Goal: Find specific page/section: Find specific page/section

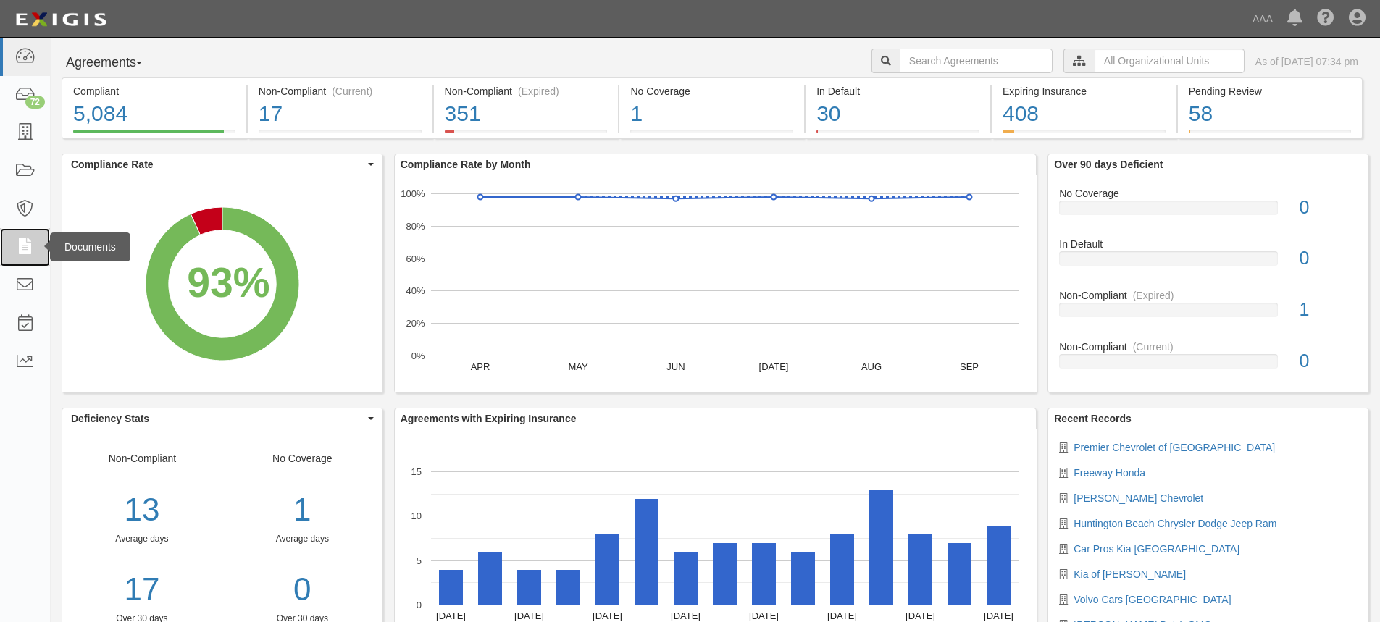
click at [22, 251] on icon at bounding box center [24, 247] width 20 height 17
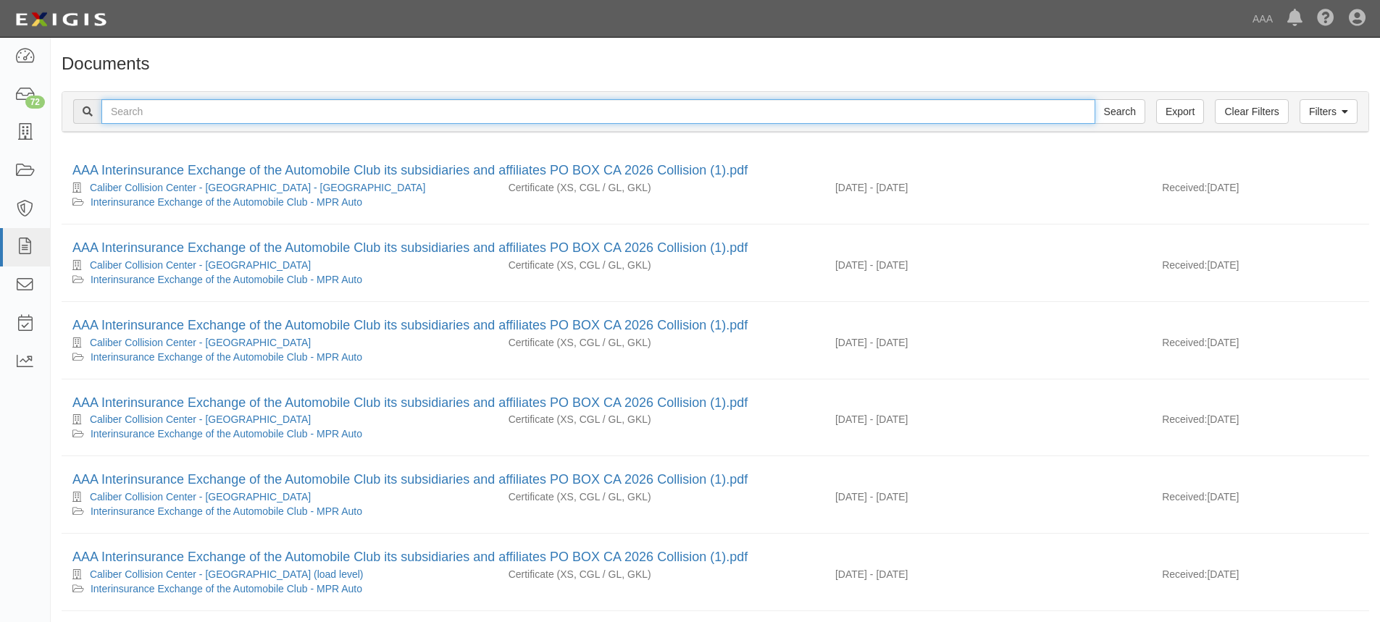
click at [125, 106] on input "text" at bounding box center [598, 111] width 994 height 25
type input "huntington Beach"
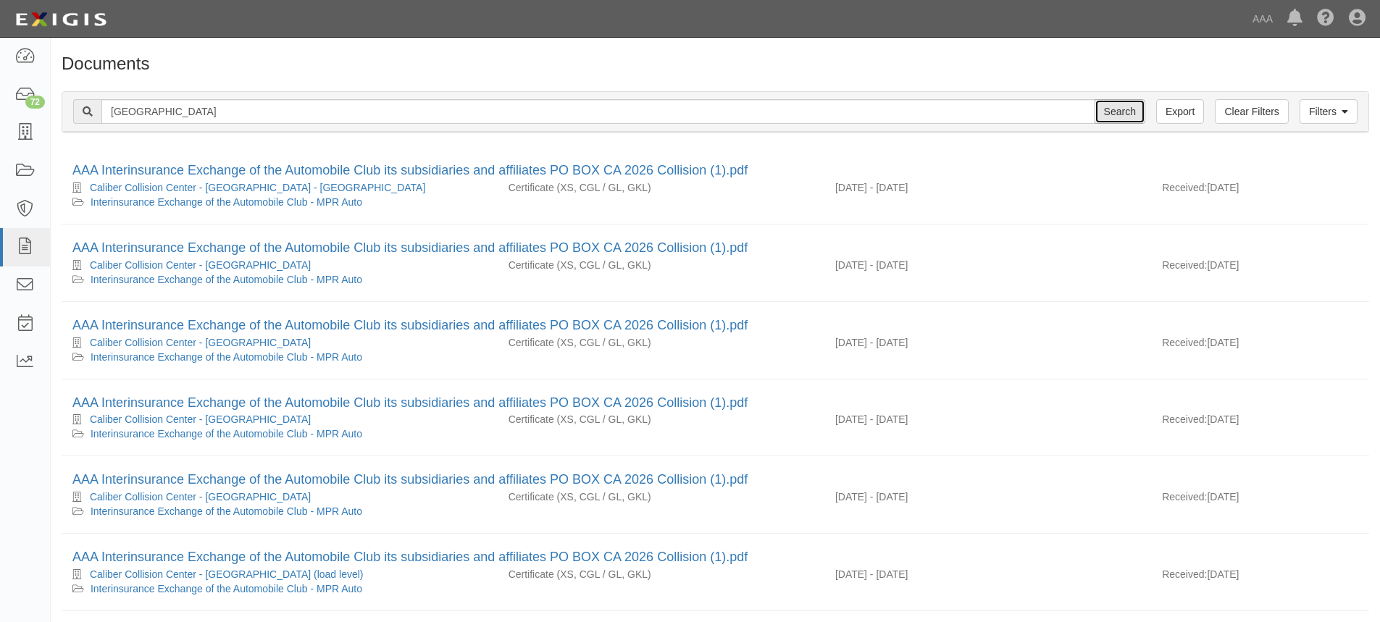
click at [1117, 112] on input "Search" at bounding box center [1120, 111] width 51 height 25
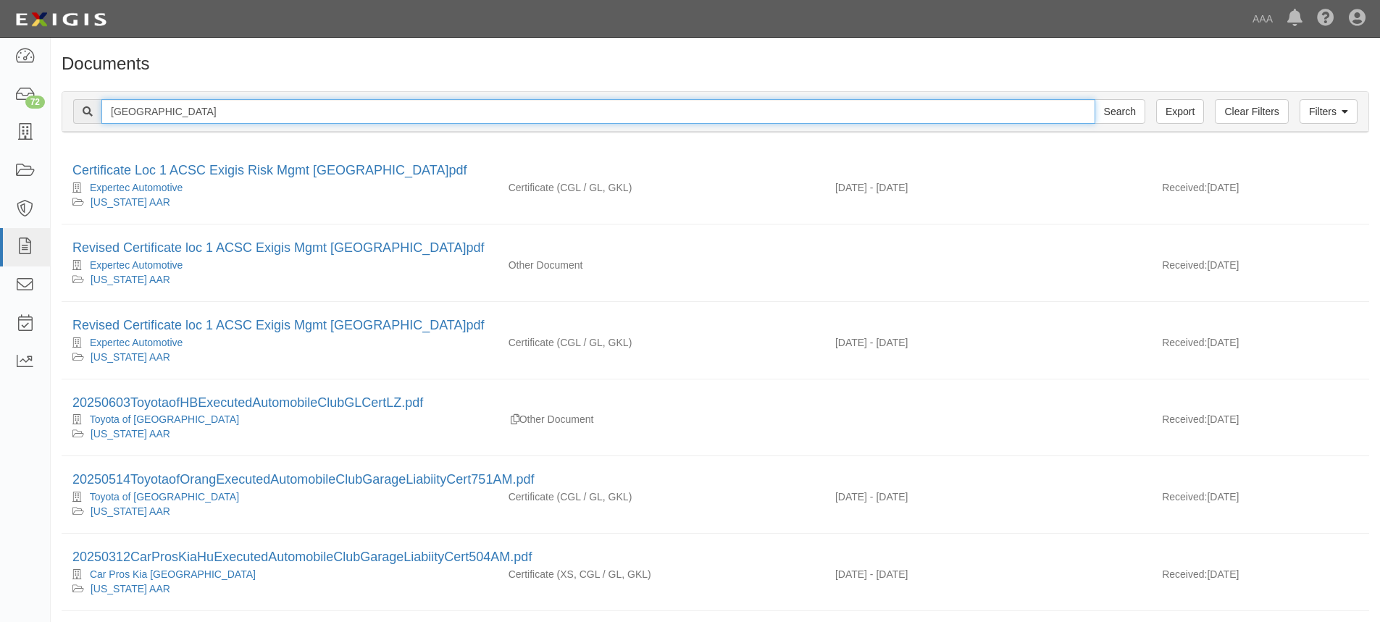
click at [217, 107] on input "huntington Beach" at bounding box center [598, 111] width 994 height 25
type input "huntington Beach Chrysler Dodge Jeep Ram"
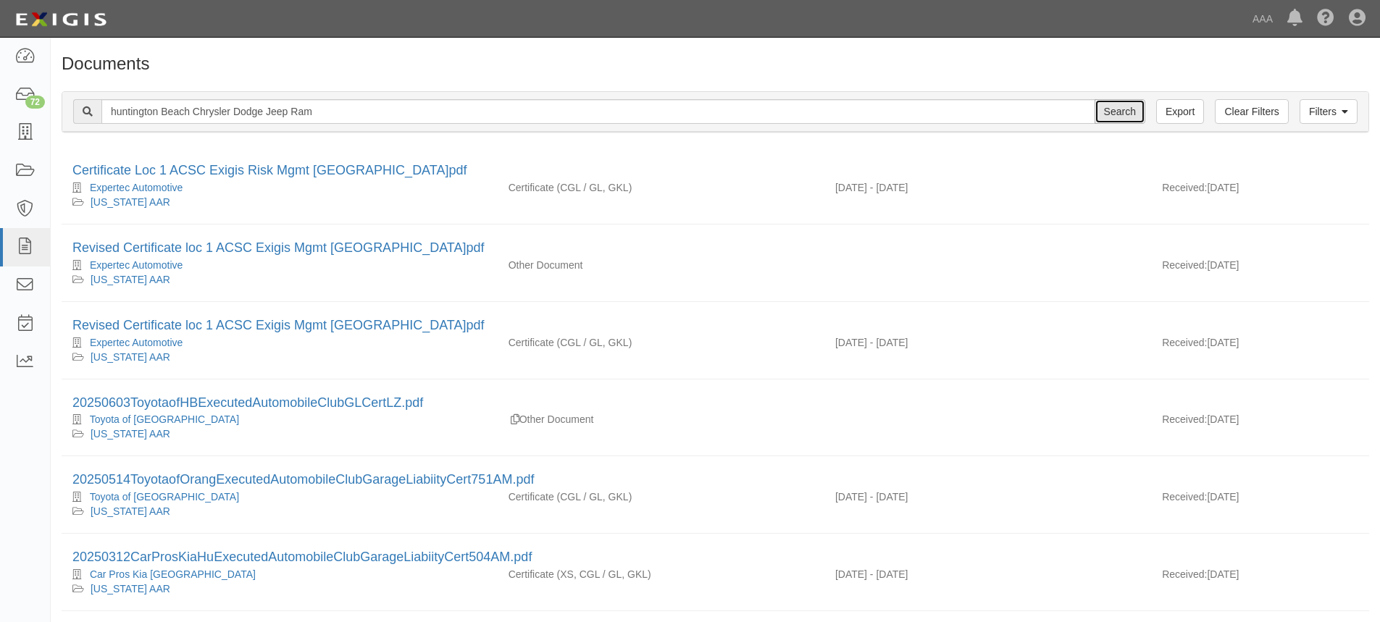
click at [1112, 110] on input "Search" at bounding box center [1120, 111] width 51 height 25
